Goal: Task Accomplishment & Management: Complete application form

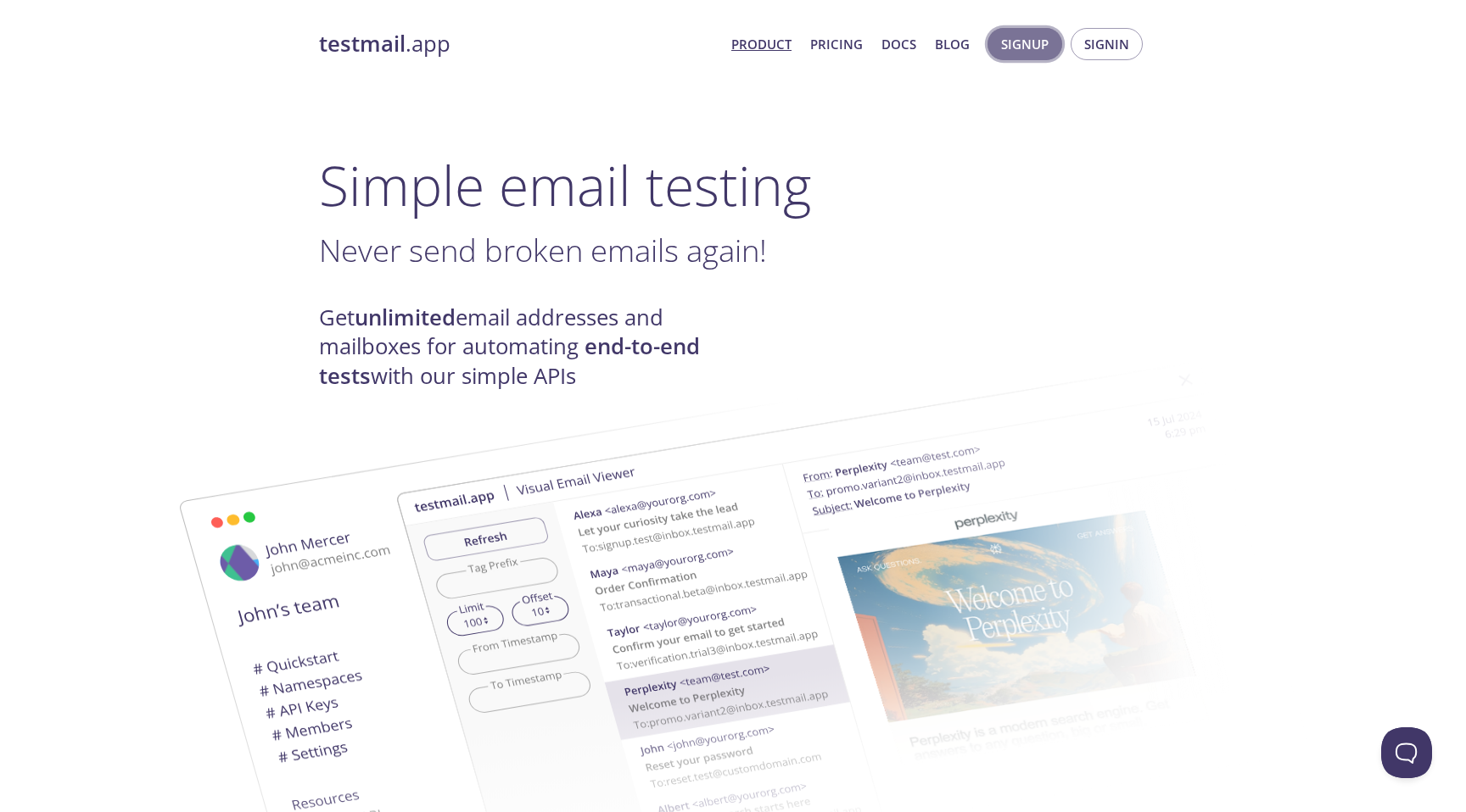
click at [1016, 48] on span "Signup" at bounding box center [1024, 44] width 48 height 22
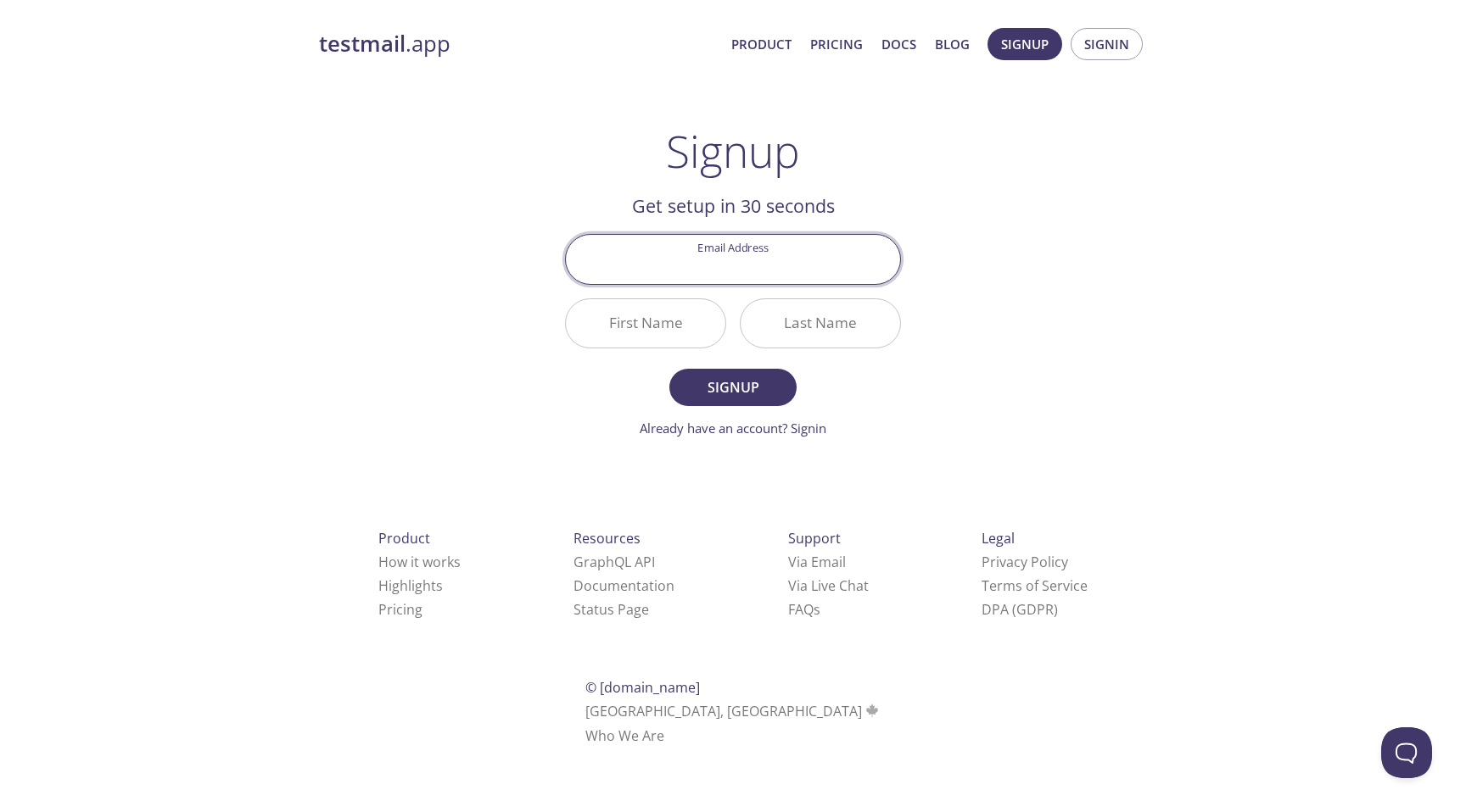
click at [814, 267] on input "Email Address" at bounding box center [733, 259] width 334 height 48
type input "[PERSON_NAME][EMAIL_ADDRESS][DOMAIN_NAME]"
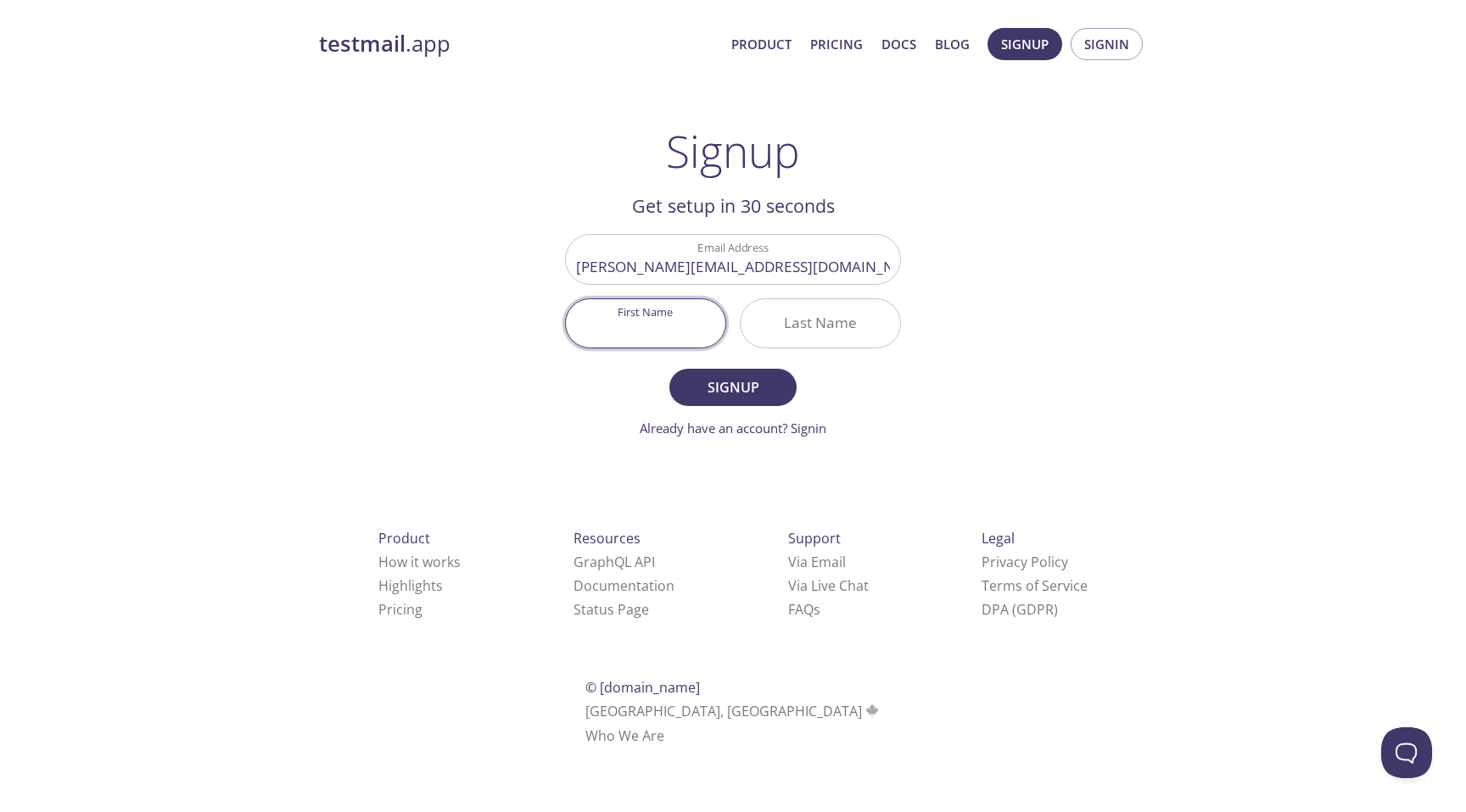
click at [676, 333] on input "First Name" at bounding box center [645, 323] width 159 height 48
type input "H"
type input "S"
click at [800, 327] on input "Last Name" at bounding box center [819, 323] width 159 height 48
type input "H"
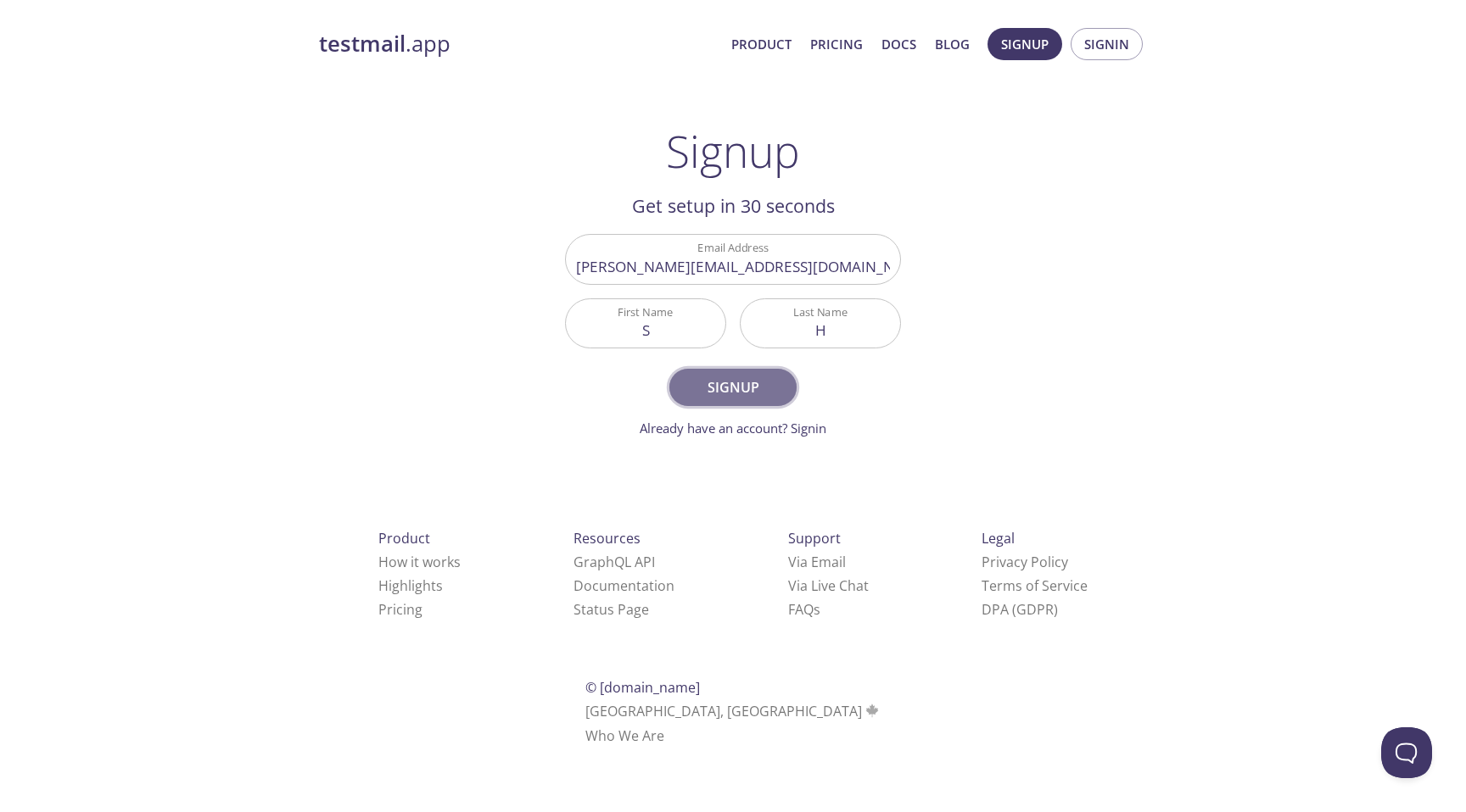
click at [729, 377] on span "Signup" at bounding box center [733, 387] width 90 height 24
